Goal: Task Accomplishment & Management: Use online tool/utility

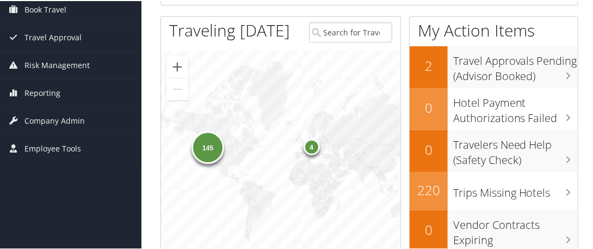
scroll to position [163, 0]
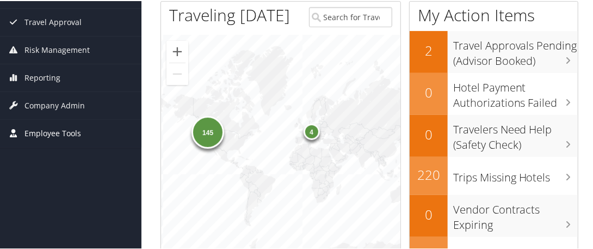
click at [68, 129] on span "Employee Tools" at bounding box center [52, 132] width 57 height 27
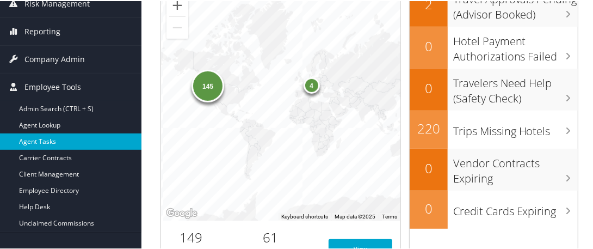
scroll to position [272, 0]
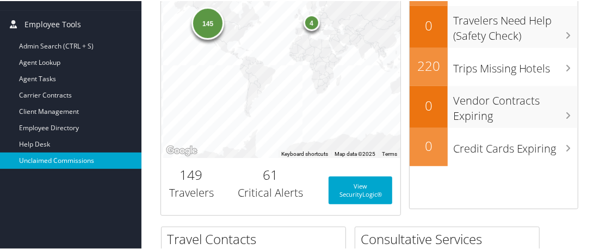
click at [59, 157] on link "Unclaimed Commissions" at bounding box center [71, 159] width 142 height 16
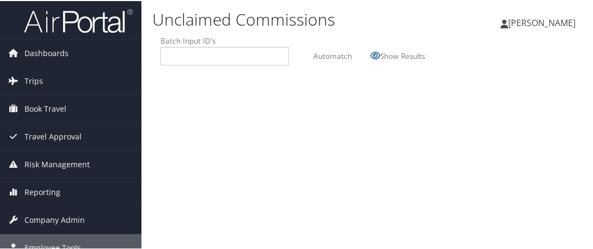
click at [68, 58] on link "Dashboards" at bounding box center [71, 52] width 142 height 27
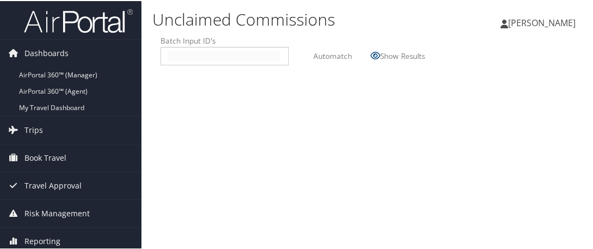
click at [188, 50] on input "text" at bounding box center [224, 55] width 113 height 11
type input "2509083"
click at [335, 56] on label "Automatch" at bounding box center [333, 55] width 39 height 20
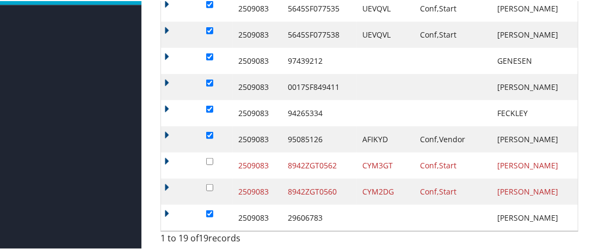
scroll to position [438, 0]
click at [210, 212] on input "checkbox" at bounding box center [209, 212] width 7 height 7
checkbox input "false"
click at [210, 132] on input "checkbox" at bounding box center [209, 134] width 7 height 7
checkbox input "false"
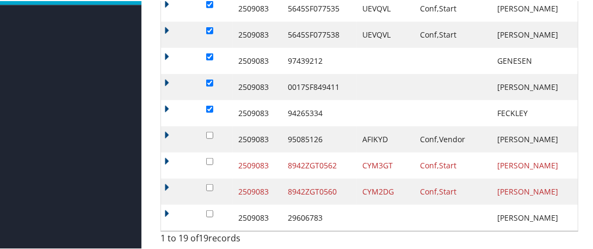
click at [211, 105] on input "checkbox" at bounding box center [209, 108] width 7 height 7
checkbox input "false"
click at [211, 79] on input "checkbox" at bounding box center [209, 81] width 7 height 7
checkbox input "false"
click at [211, 53] on input "checkbox" at bounding box center [209, 55] width 7 height 7
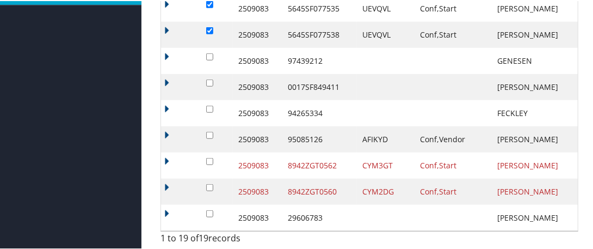
click at [211, 53] on input "checkbox" at bounding box center [209, 55] width 7 height 7
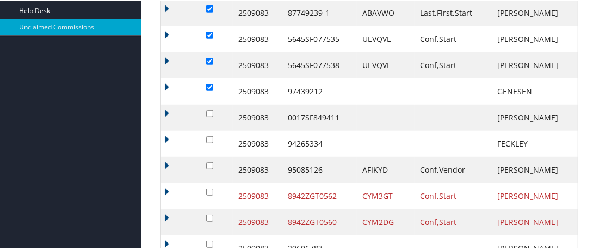
scroll to position [383, 0]
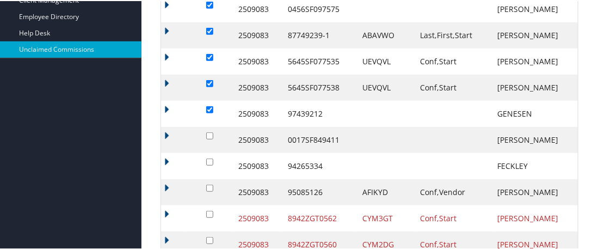
click at [212, 109] on input "checkbox" at bounding box center [209, 108] width 7 height 7
checkbox input "false"
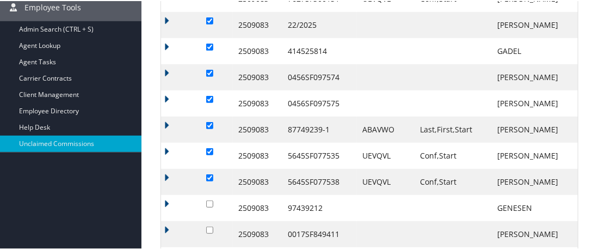
scroll to position [274, 0]
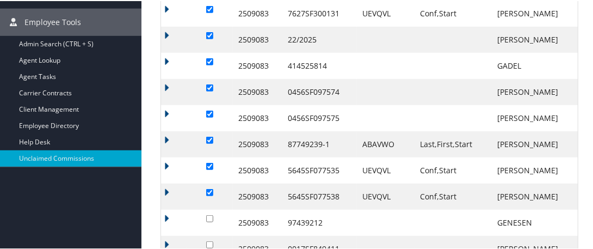
click at [210, 113] on input "checkbox" at bounding box center [209, 112] width 7 height 7
checkbox input "false"
click at [210, 85] on input "checkbox" at bounding box center [209, 86] width 7 height 7
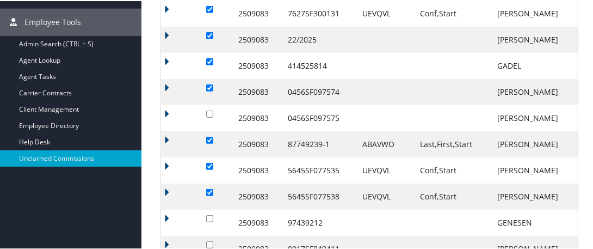
checkbox input "false"
click at [211, 60] on input "checkbox" at bounding box center [209, 60] width 7 height 7
checkbox input "true"
click at [210, 32] on input "checkbox" at bounding box center [209, 34] width 7 height 7
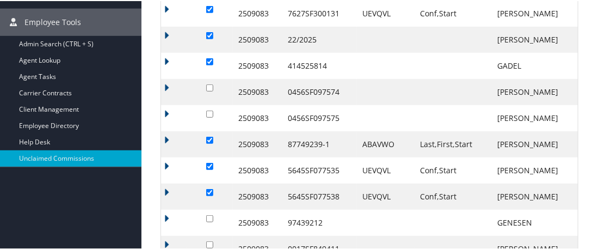
checkbox input "false"
click at [212, 60] on input "checkbox" at bounding box center [209, 60] width 7 height 7
checkbox input "false"
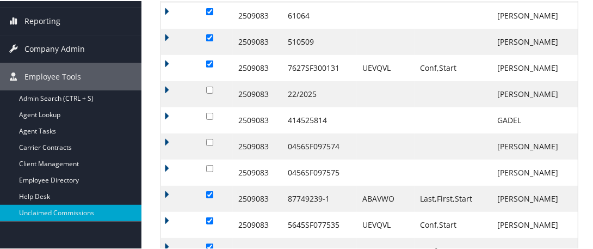
scroll to position [166, 0]
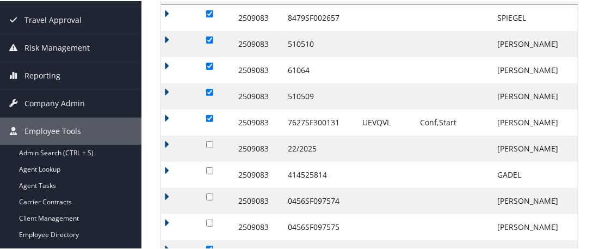
click at [212, 89] on input "checkbox" at bounding box center [209, 91] width 7 height 7
checkbox input "false"
click at [210, 63] on input "checkbox" at bounding box center [209, 65] width 7 height 7
checkbox input "false"
click at [207, 35] on input "checkbox" at bounding box center [209, 38] width 7 height 7
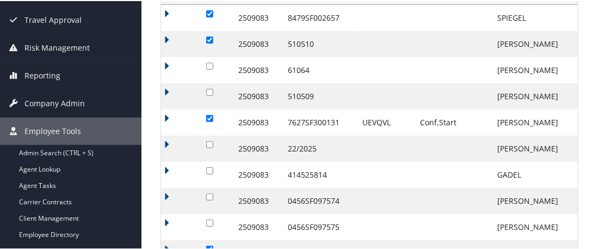
checkbox input "false"
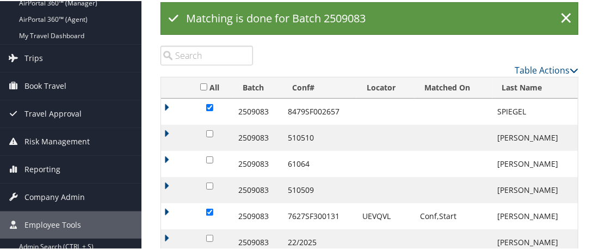
scroll to position [57, 0]
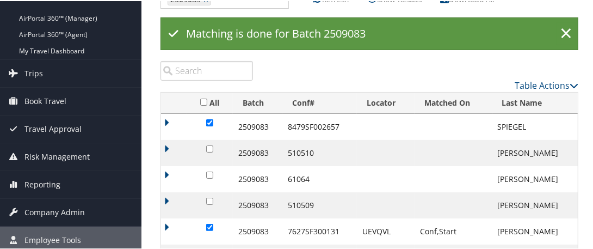
click at [210, 118] on input "checkbox" at bounding box center [209, 121] width 7 height 7
checkbox input "false"
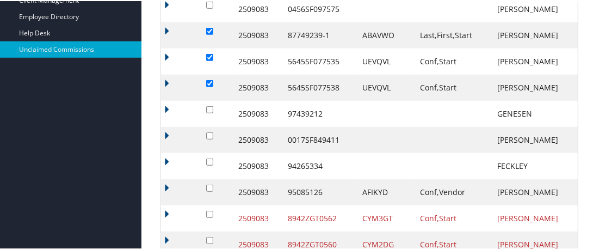
scroll to position [438, 0]
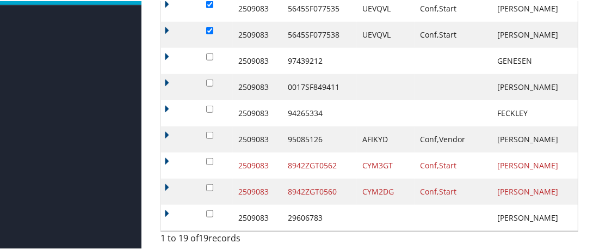
click at [213, 133] on input "checkbox" at bounding box center [209, 134] width 7 height 7
checkbox input "true"
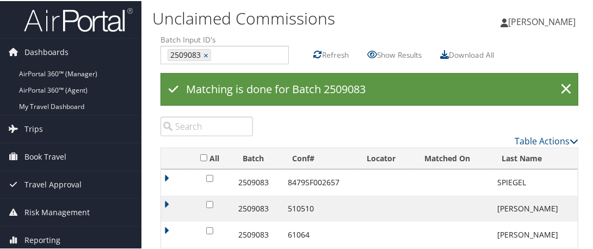
scroll to position [0, 0]
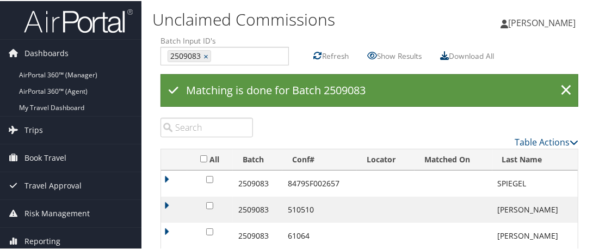
click at [449, 54] on icon at bounding box center [444, 54] width 9 height 9
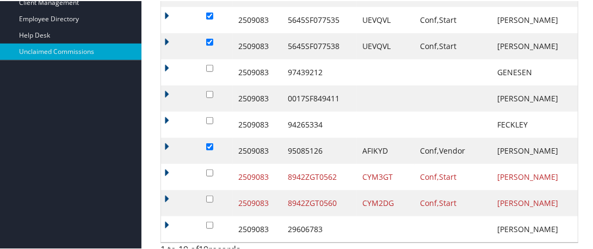
scroll to position [394, 0]
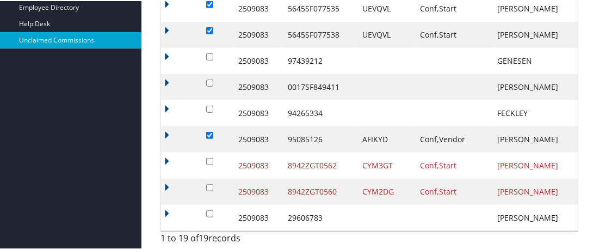
click at [250, 177] on td "2509083" at bounding box center [258, 164] width 50 height 26
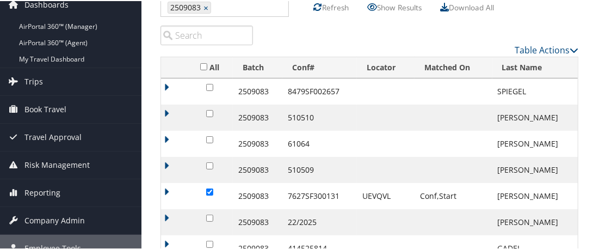
scroll to position [0, 0]
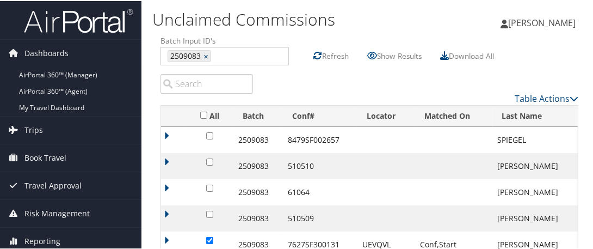
click at [331, 54] on label "Refresh" at bounding box center [335, 55] width 27 height 20
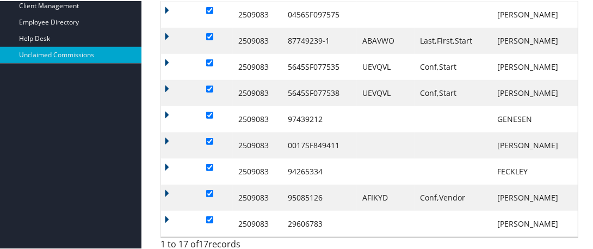
scroll to position [385, 0]
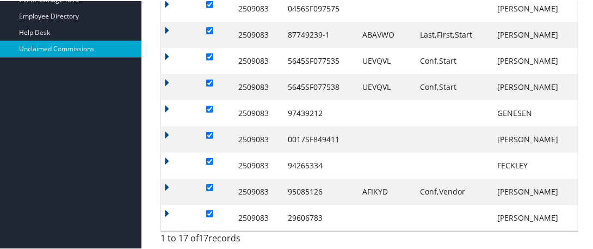
click at [166, 183] on td at bounding box center [174, 190] width 26 height 26
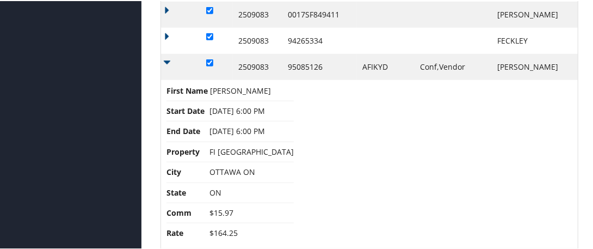
scroll to position [494, 0]
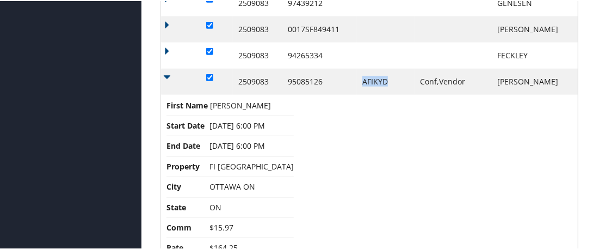
drag, startPoint x: 391, startPoint y: 83, endPoint x: 367, endPoint y: 85, distance: 23.5
click at [367, 85] on td "AFIKYD" at bounding box center [386, 81] width 58 height 26
copy td "AFIKYD"
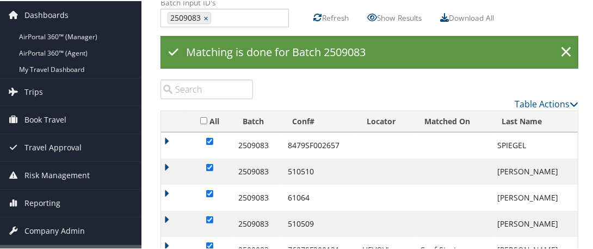
scroll to position [0, 0]
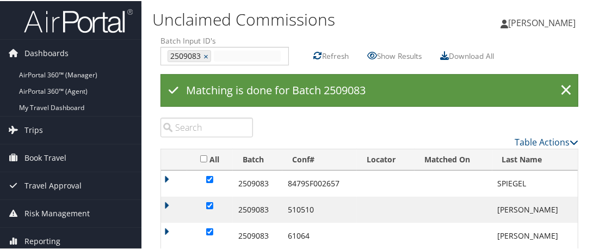
click at [223, 55] on input "text" at bounding box center [247, 55] width 67 height 11
type input "2"
type input "2509083"
type input "2509084"
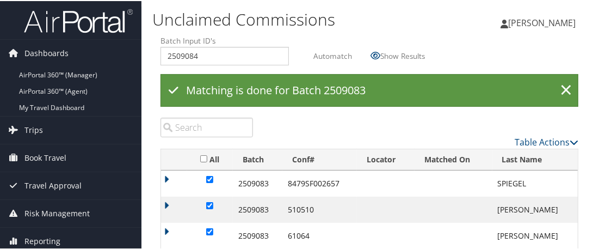
type input "2509084"
click at [335, 56] on label "Automatch" at bounding box center [333, 55] width 39 height 20
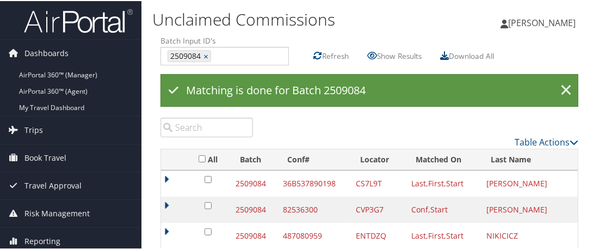
click at [336, 55] on label "Refresh" at bounding box center [335, 55] width 27 height 20
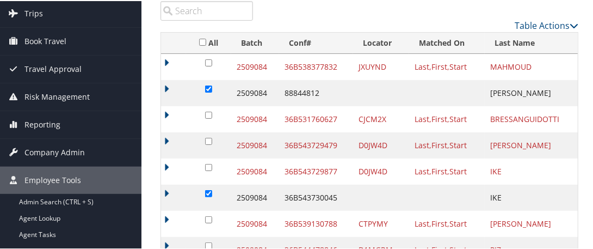
scroll to position [62, 0]
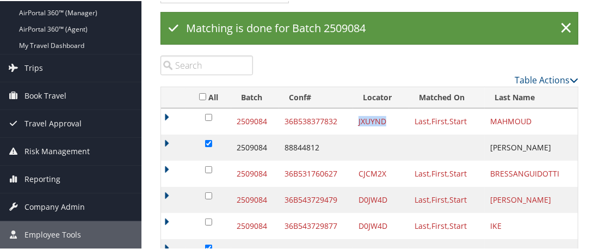
drag, startPoint x: 384, startPoint y: 119, endPoint x: 357, endPoint y: 120, distance: 26.7
click at [357, 120] on td "JXUYND" at bounding box center [381, 120] width 56 height 26
copy td "JXUYND"
click at [387, 172] on td "CJCM2X" at bounding box center [381, 173] width 56 height 26
drag, startPoint x: 385, startPoint y: 173, endPoint x: 356, endPoint y: 174, distance: 28.9
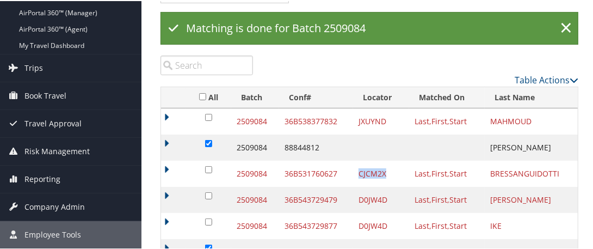
click at [356, 174] on td "CJCM2X" at bounding box center [381, 173] width 56 height 26
copy td "CJCM2X"
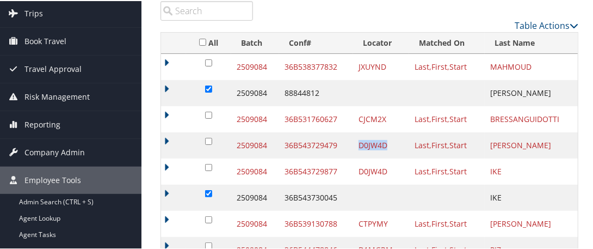
drag, startPoint x: 385, startPoint y: 140, endPoint x: 358, endPoint y: 142, distance: 27.8
click at [358, 142] on td "D0JW4D" at bounding box center [381, 144] width 56 height 26
copy td "D0JW4D"
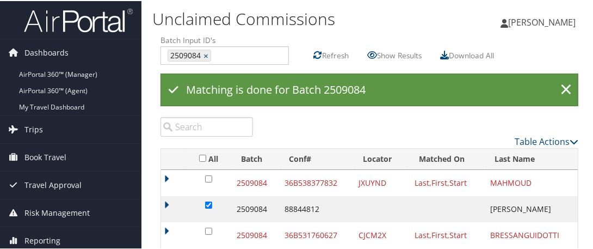
scroll to position [0, 0]
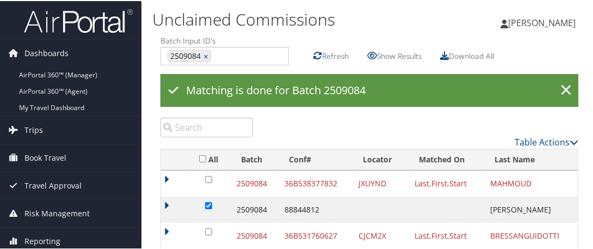
click at [326, 53] on label "Refresh" at bounding box center [335, 55] width 27 height 20
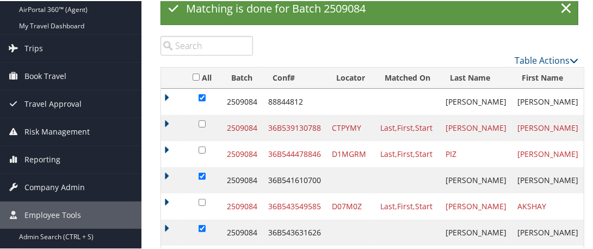
scroll to position [81, 0]
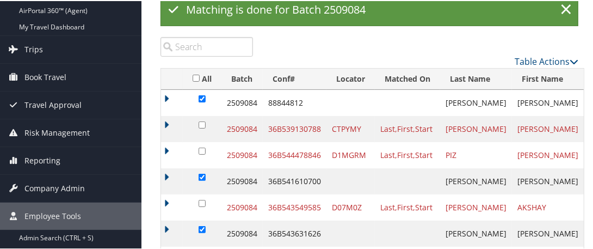
click at [363, 125] on td "CTPYMY" at bounding box center [351, 128] width 48 height 26
drag, startPoint x: 362, startPoint y: 127, endPoint x: 334, endPoint y: 125, distance: 27.9
click at [334, 125] on td "CTPYMY" at bounding box center [351, 128] width 48 height 26
copy td "CTPYMY"
drag, startPoint x: 366, startPoint y: 154, endPoint x: 333, endPoint y: 153, distance: 33.2
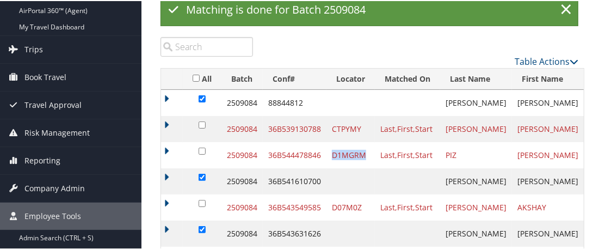
click at [333, 153] on td "D1MGRM" at bounding box center [351, 154] width 48 height 26
copy td "D1MGRM"
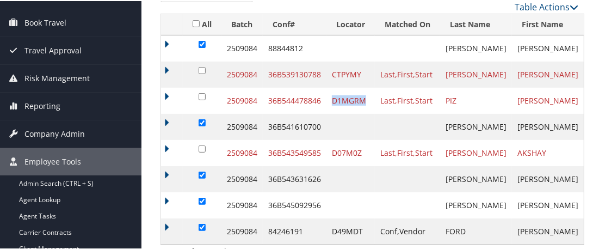
scroll to position [189, 0]
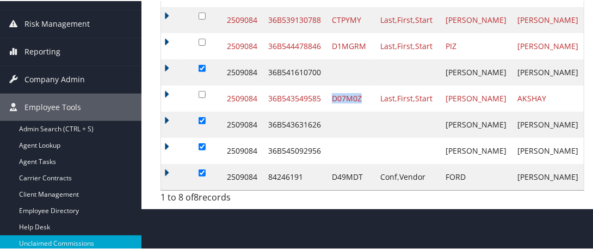
drag, startPoint x: 364, startPoint y: 97, endPoint x: 333, endPoint y: 97, distance: 31.0
click at [333, 97] on td "D07M0Z" at bounding box center [351, 97] width 48 height 26
copy td "D07M0Z"
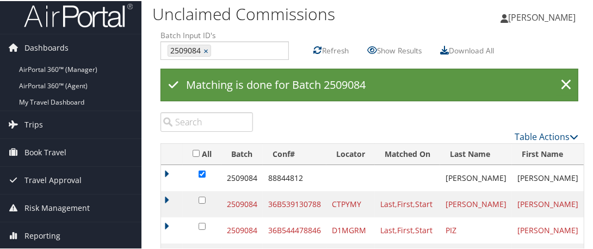
scroll to position [0, 0]
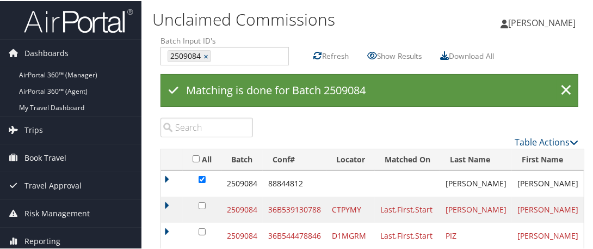
click at [334, 54] on label "Refresh" at bounding box center [335, 55] width 27 height 20
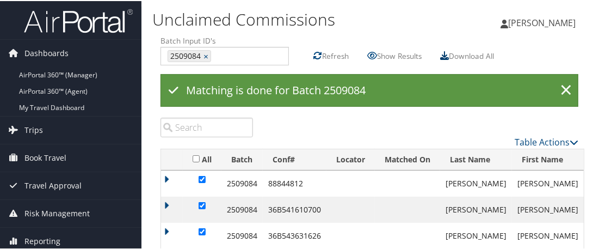
click at [446, 54] on icon at bounding box center [444, 54] width 9 height 9
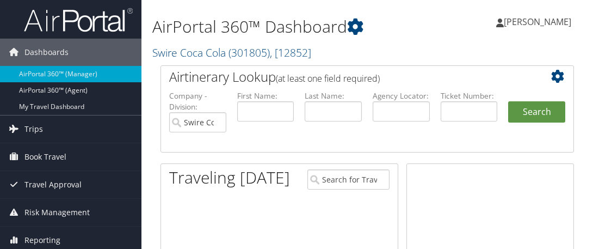
scroll to position [212, 0]
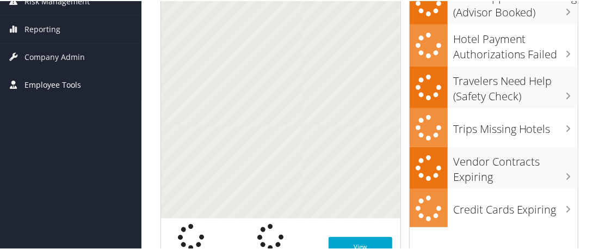
click at [36, 81] on span "Employee Tools" at bounding box center [52, 83] width 57 height 27
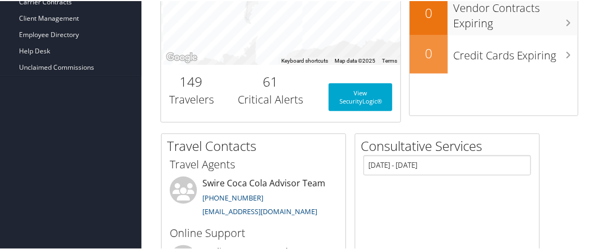
scroll to position [375, 0]
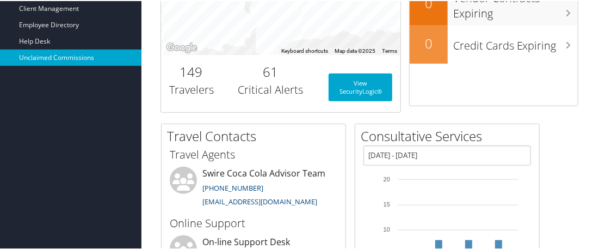
click at [68, 57] on link "Unclaimed Commissions" at bounding box center [71, 56] width 142 height 16
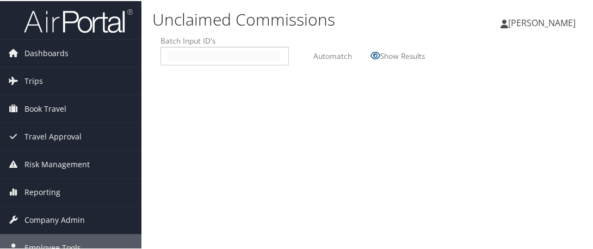
click at [177, 53] on input "text" at bounding box center [224, 55] width 113 height 11
click at [172, 52] on input "text" at bounding box center [224, 55] width 113 height 11
type input "2509084"
click at [220, 54] on input "text" at bounding box center [247, 55] width 67 height 11
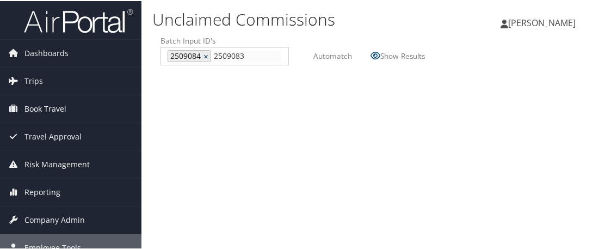
type input "2509083"
type input "2509084, 2509083"
click at [204, 54] on link "×" at bounding box center [207, 55] width 7 height 11
type input "2509083"
click at [331, 57] on label "Automatch" at bounding box center [333, 55] width 39 height 20
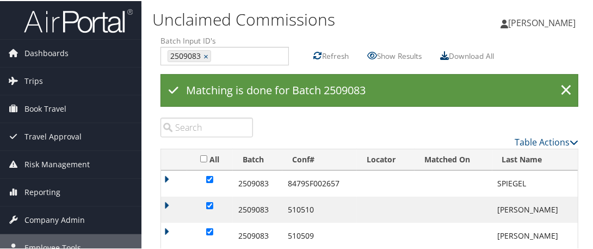
click at [449, 56] on icon at bounding box center [444, 54] width 9 height 9
